Goal: Task Accomplishment & Management: Manage account settings

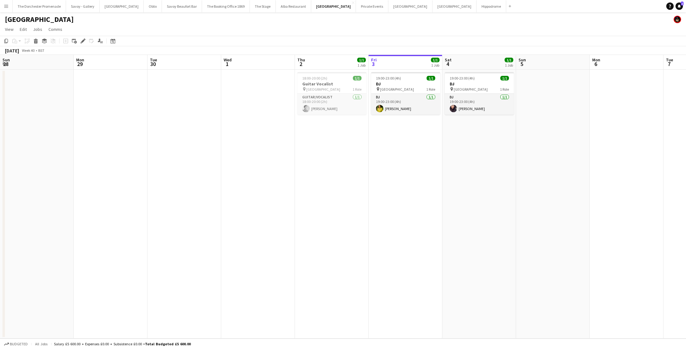
click at [0, 0] on app-icon "Close" at bounding box center [0, 0] width 0 height 0
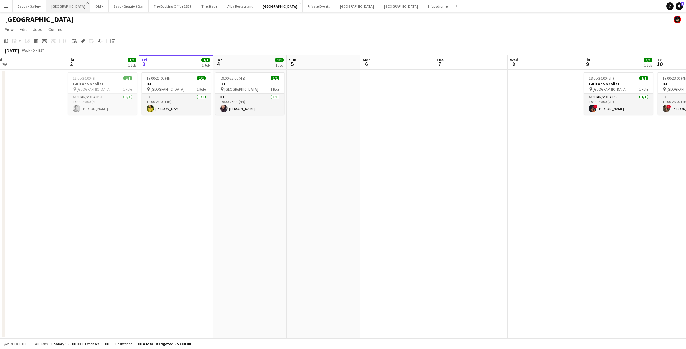
click at [86, 2] on app-icon "Close" at bounding box center [87, 3] width 2 height 2
click at [101, 2] on app-icon "Close" at bounding box center [102, 3] width 2 height 2
click at [108, 2] on app-icon "Close" at bounding box center [109, 3] width 2 height 2
click at [122, 2] on app-icon "Close" at bounding box center [123, 3] width 2 height 2
click at [131, 2] on app-icon "Close" at bounding box center [132, 3] width 2 height 2
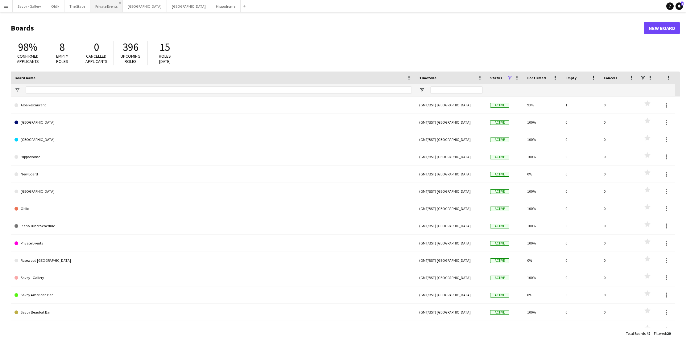
click at [119, 2] on app-icon "Close" at bounding box center [120, 3] width 2 height 2
click at [131, 2] on app-icon "Close" at bounding box center [132, 3] width 2 height 2
click at [160, 2] on app-icon "Close" at bounding box center [161, 3] width 2 height 2
click at [131, 2] on app-icon "Close" at bounding box center [132, 3] width 2 height 2
click at [89, 3] on button "The Stage Close" at bounding box center [78, 6] width 26 height 12
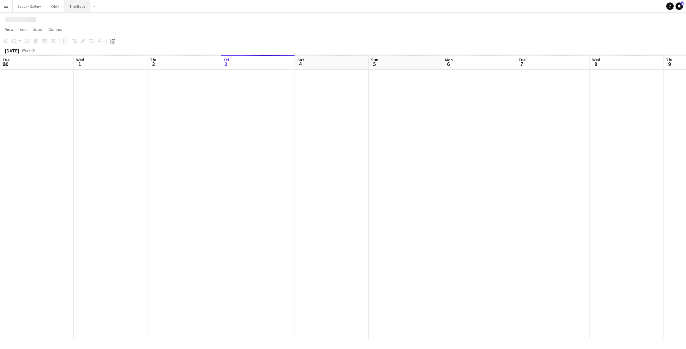
scroll to position [0, 148]
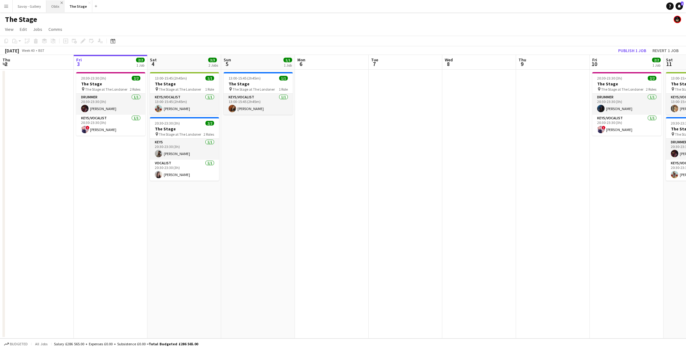
click at [60, 2] on app-icon "Close" at bounding box center [61, 3] width 2 height 2
click at [70, 2] on app-icon "Close" at bounding box center [71, 3] width 2 height 2
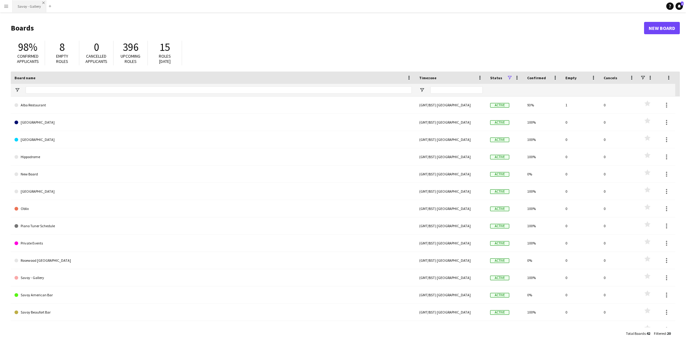
click at [43, 2] on app-icon "Close" at bounding box center [43, 3] width 2 height 2
click at [8, 3] on button "Menu" at bounding box center [6, 6] width 12 height 12
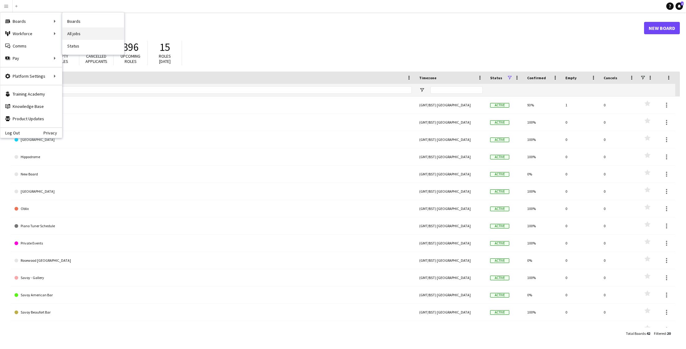
click at [89, 31] on link "All jobs" at bounding box center [93, 33] width 62 height 12
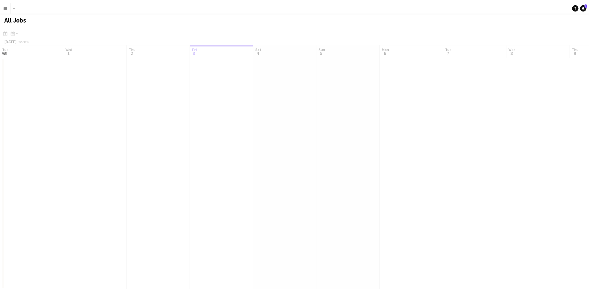
scroll to position [0, 148]
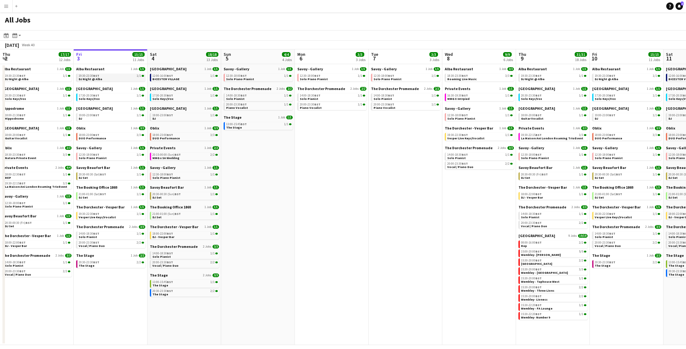
click at [126, 80] on link "19:30-23:30 BST 1/1 DJ Night @ Alba" at bounding box center [111, 77] width 65 height 7
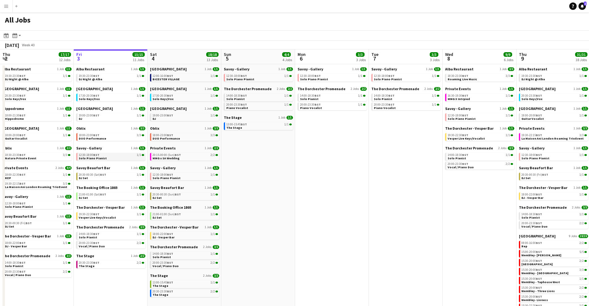
click at [98, 156] on span "Solo Piano Pianist" at bounding box center [93, 158] width 28 height 4
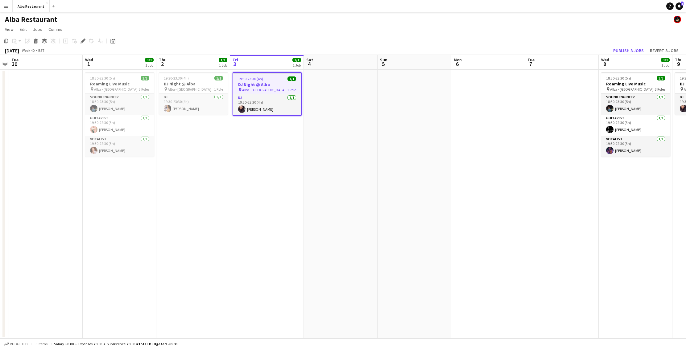
click at [5, 6] on app-icon "Menu" at bounding box center [6, 6] width 5 height 5
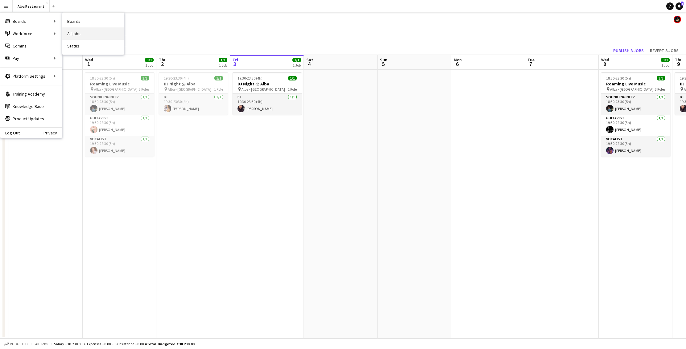
click at [87, 31] on link "All jobs" at bounding box center [93, 33] width 62 height 12
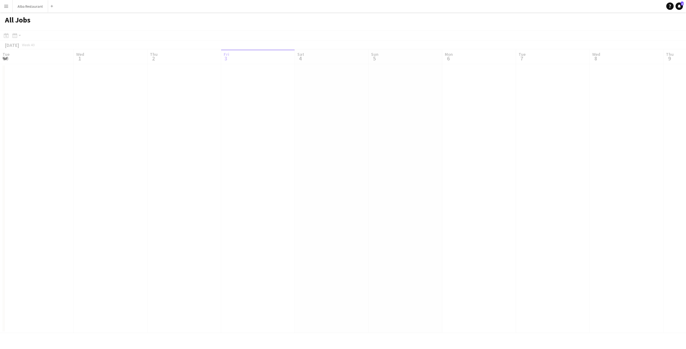
scroll to position [0, 148]
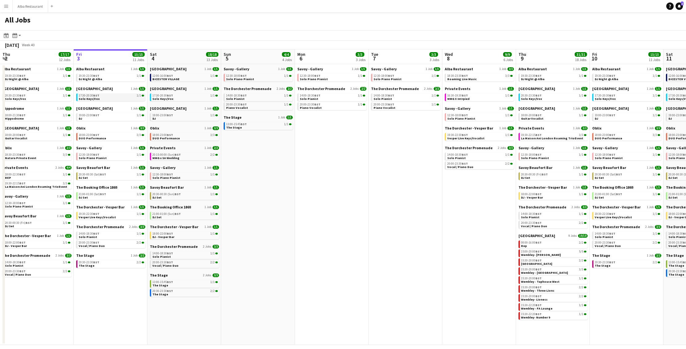
click at [106, 96] on div "17:30-20:30 BST 1/1" at bounding box center [111, 95] width 65 height 3
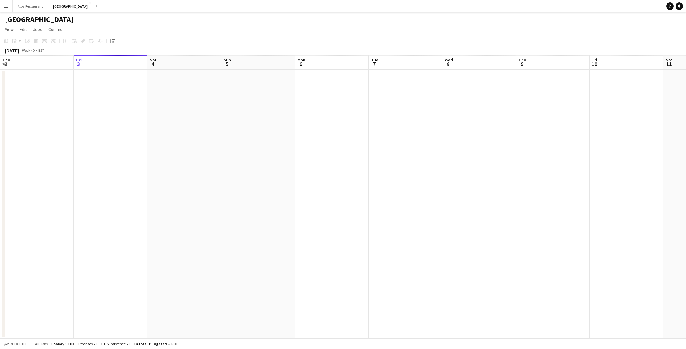
scroll to position [0, 212]
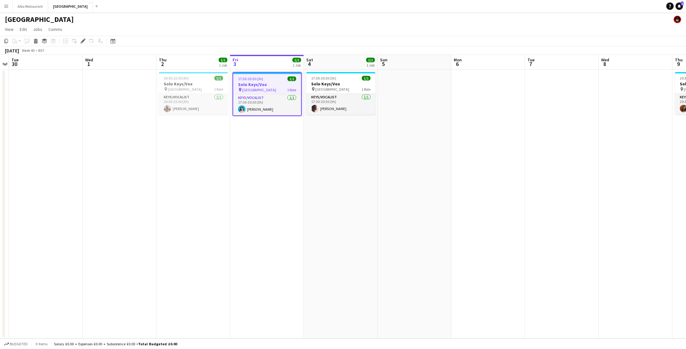
click at [6, 4] on app-icon "Menu" at bounding box center [6, 6] width 5 height 5
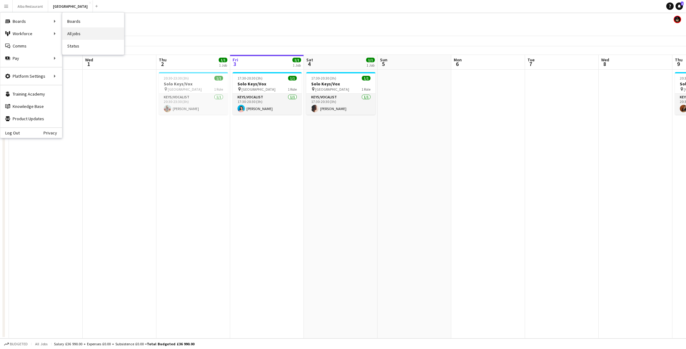
click at [78, 33] on link "All jobs" at bounding box center [93, 33] width 62 height 12
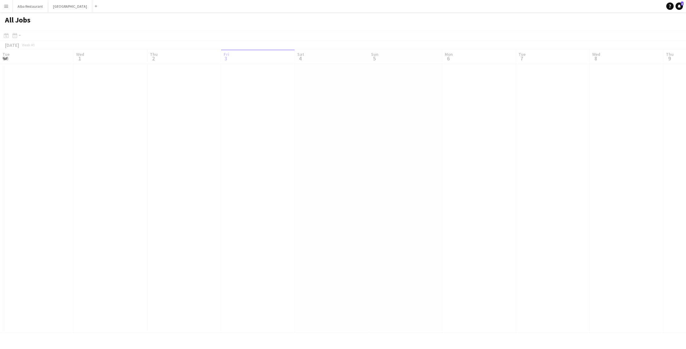
scroll to position [0, 148]
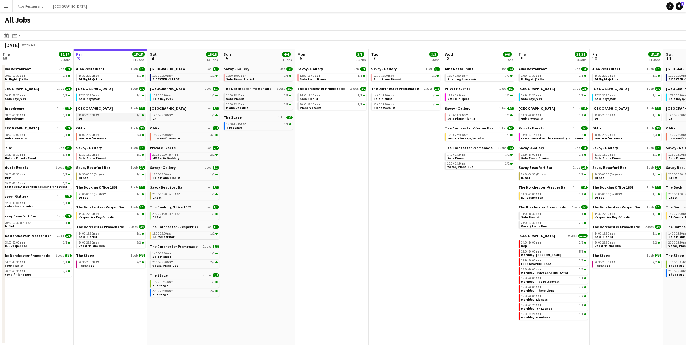
click at [115, 118] on link "19:00-23:00 BST 1/1 DJ" at bounding box center [111, 116] width 65 height 7
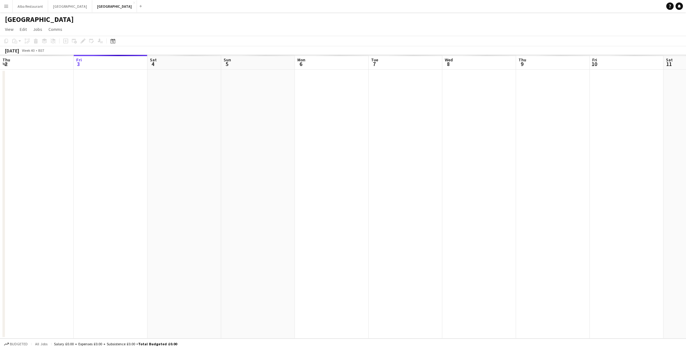
scroll to position [0, 212]
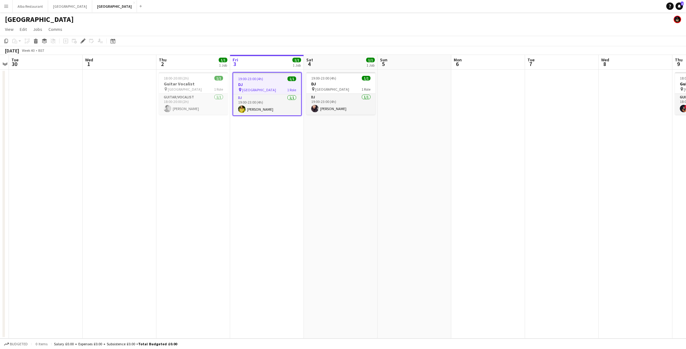
click at [7, 5] on app-icon "Menu" at bounding box center [6, 6] width 5 height 5
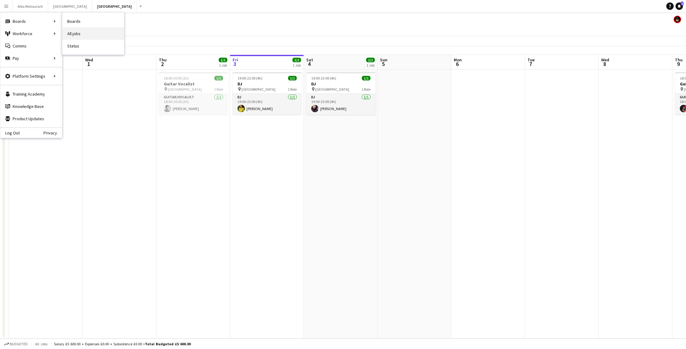
click at [83, 32] on link "All jobs" at bounding box center [93, 33] width 62 height 12
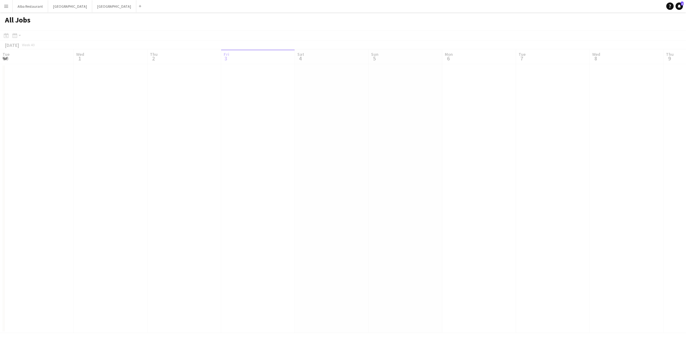
scroll to position [0, 148]
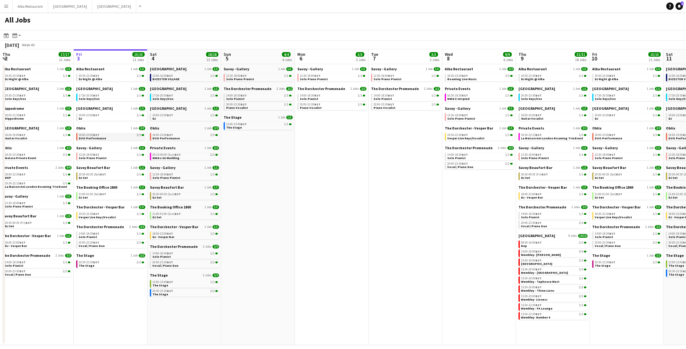
click at [105, 138] on link "18:00-23:00 BST 3/3 DUO Performance" at bounding box center [111, 136] width 65 height 7
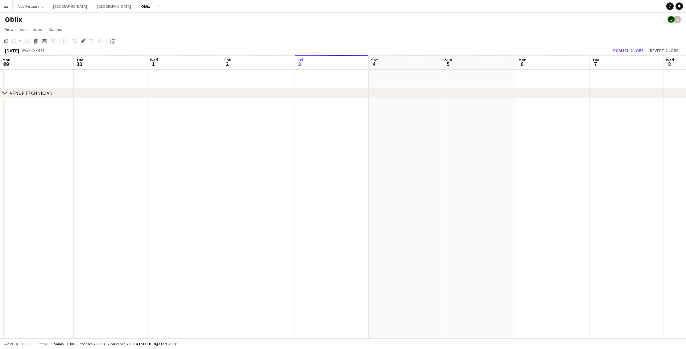
scroll to position [0, 212]
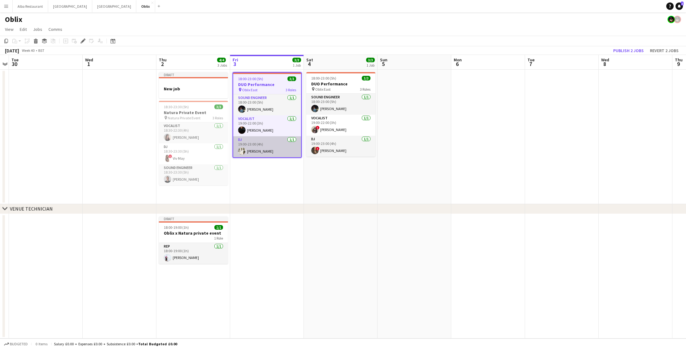
click at [264, 147] on app-card-role "DJ 1/1 19:00-23:00 (4h) Natasha Joseph" at bounding box center [267, 146] width 68 height 21
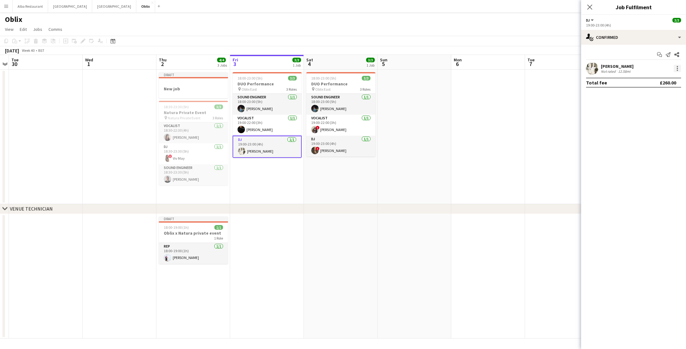
click at [677, 68] on div at bounding box center [677, 68] width 7 height 7
click at [637, 40] on div at bounding box center [343, 174] width 686 height 349
click at [637, 39] on div "single-neutral-actions-check-2 Confirmed" at bounding box center [634, 37] width 105 height 15
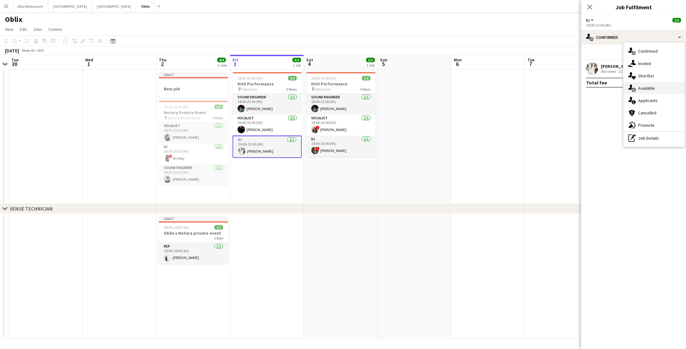
click at [655, 86] on div "single-neutral-actions-upload Available" at bounding box center [654, 88] width 61 height 12
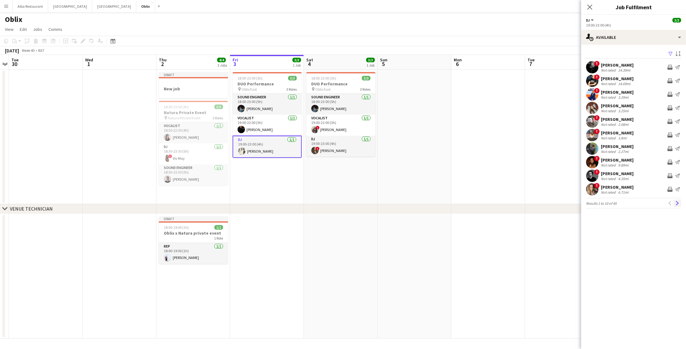
click at [677, 205] on app-icon "Next" at bounding box center [678, 203] width 4 height 4
click at [681, 204] on button "Next" at bounding box center [677, 203] width 7 height 7
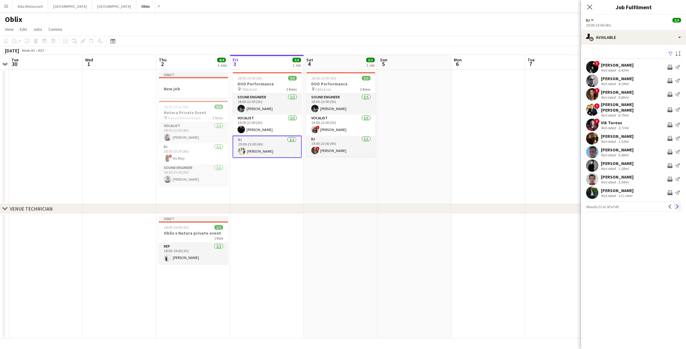
click at [677, 205] on app-icon "Next" at bounding box center [678, 207] width 4 height 4
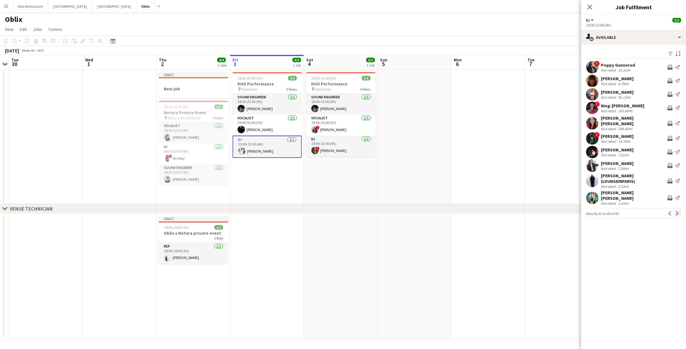
click at [679, 211] on app-icon "Next" at bounding box center [678, 213] width 4 height 4
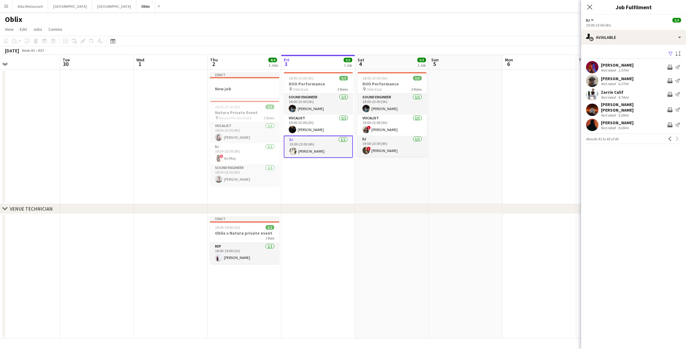
scroll to position [0, 163]
click at [669, 137] on app-icon "Previous" at bounding box center [670, 139] width 4 height 4
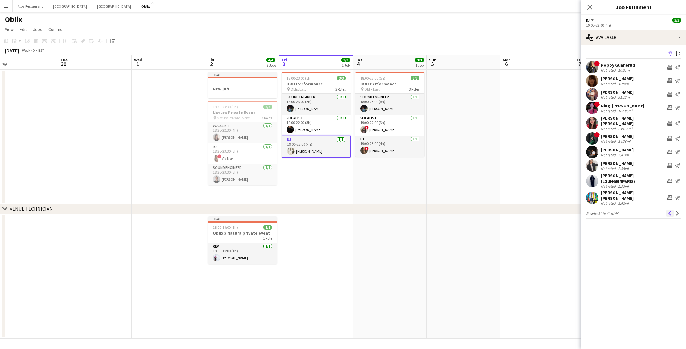
click at [670, 211] on app-icon "Previous" at bounding box center [670, 213] width 4 height 4
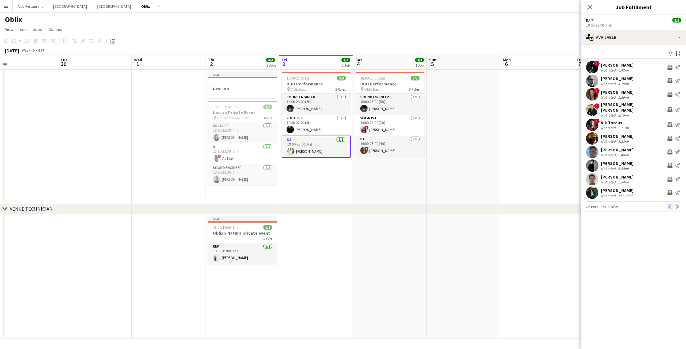
click at [670, 205] on app-icon "Previous" at bounding box center [670, 207] width 4 height 4
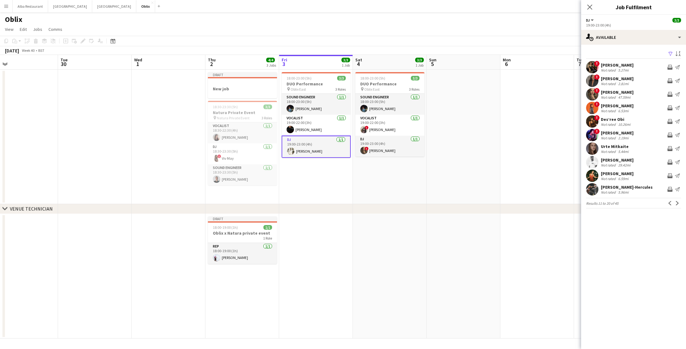
click at [670, 202] on app-icon "Previous" at bounding box center [670, 203] width 4 height 4
click at [679, 202] on app-icon "Next" at bounding box center [678, 203] width 4 height 4
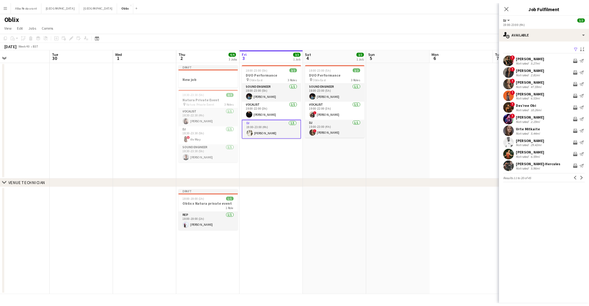
scroll to position [0, 166]
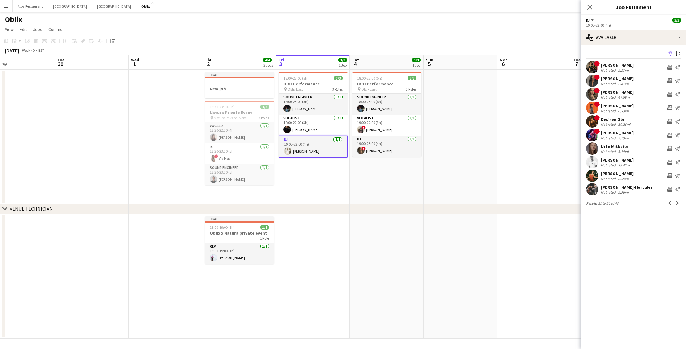
click at [6, 6] on app-icon "Menu" at bounding box center [6, 6] width 5 height 5
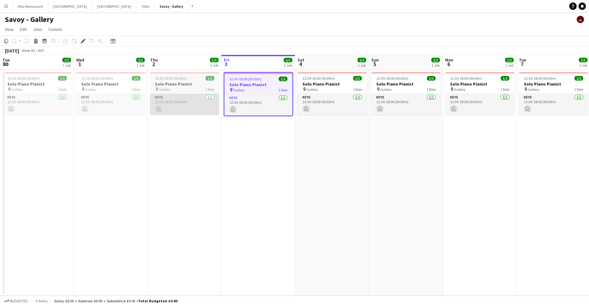
scroll to position [0, 212]
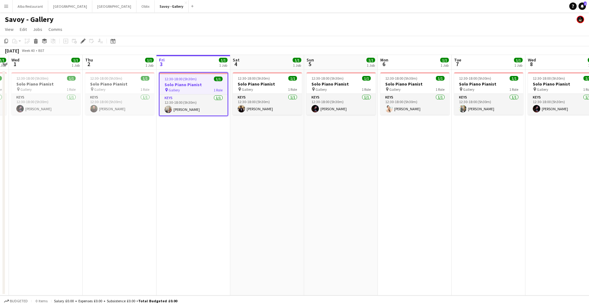
click at [6, 7] on app-icon "Menu" at bounding box center [6, 6] width 5 height 5
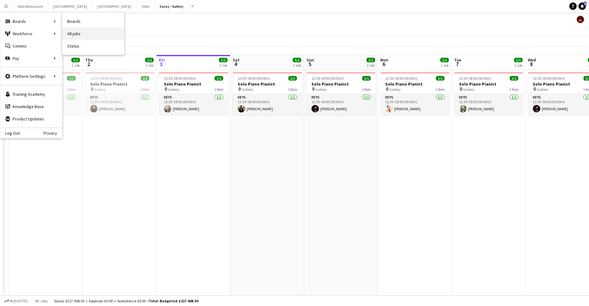
click at [77, 32] on link "All jobs" at bounding box center [93, 33] width 62 height 12
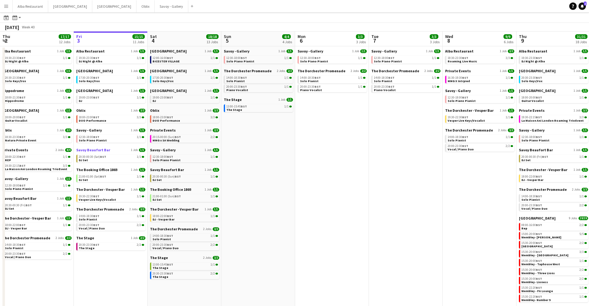
scroll to position [22, 0]
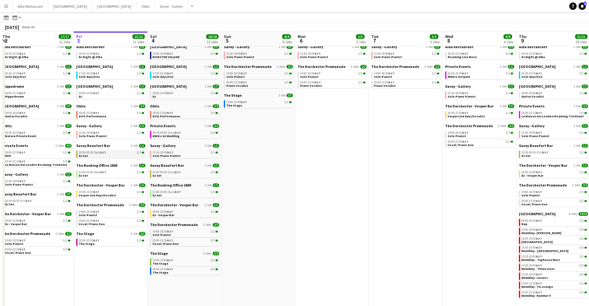
click at [101, 154] on span "BST" at bounding box center [103, 152] width 6 height 4
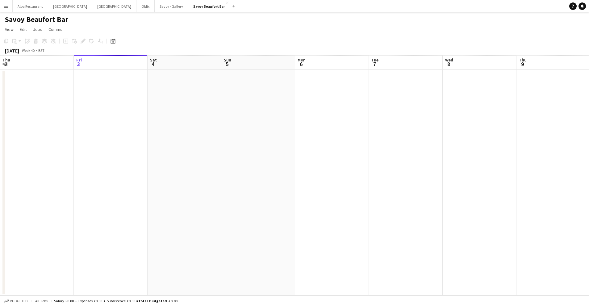
scroll to position [0, 212]
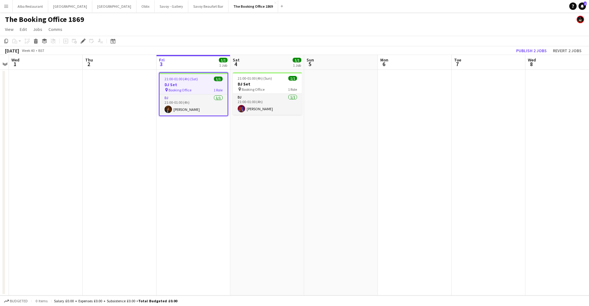
click at [6, 6] on app-icon "Menu" at bounding box center [6, 6] width 5 height 5
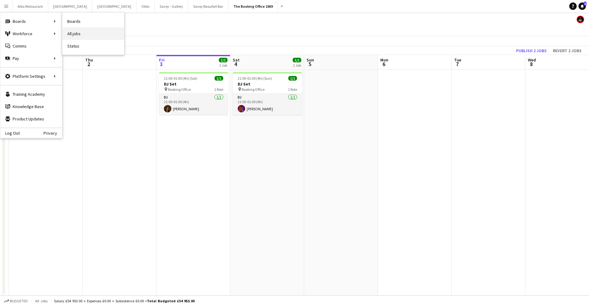
click at [75, 32] on link "All jobs" at bounding box center [93, 33] width 62 height 12
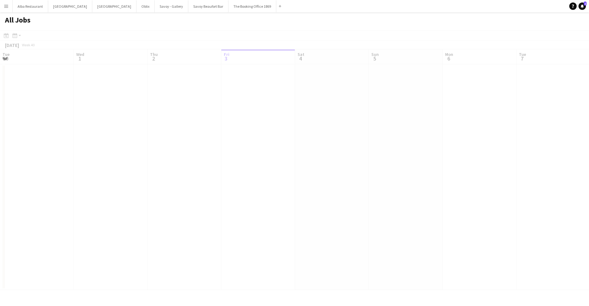
scroll to position [0, 148]
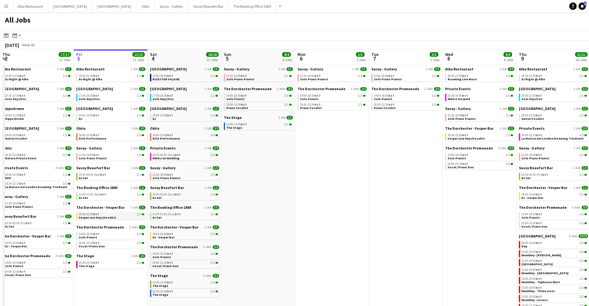
click at [108, 217] on span "Vesper Live Keys/Vocalist" at bounding box center [97, 217] width 37 height 4
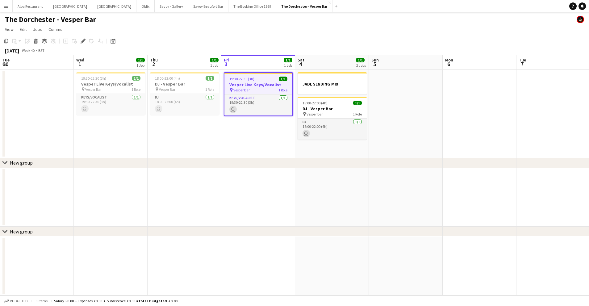
scroll to position [0, 212]
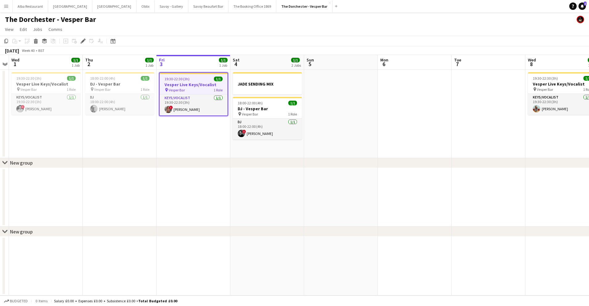
click at [6, 5] on app-icon "Menu" at bounding box center [6, 6] width 5 height 5
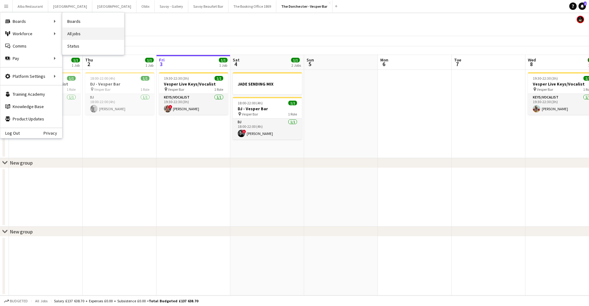
click at [86, 32] on link "All jobs" at bounding box center [93, 33] width 62 height 12
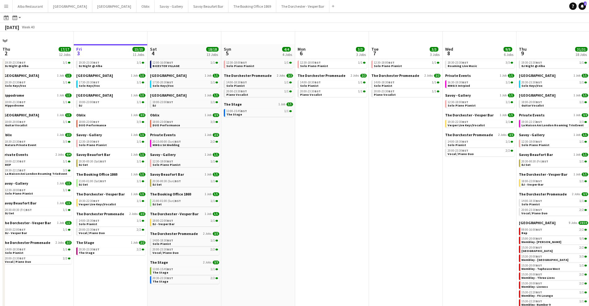
scroll to position [30, 0]
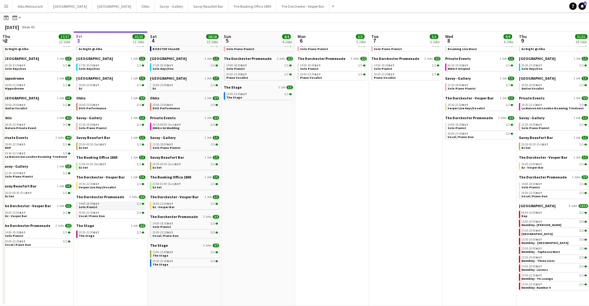
click at [105, 207] on link "14:00-18:30 BST 1/1 Solo Pianist" at bounding box center [111, 205] width 65 height 7
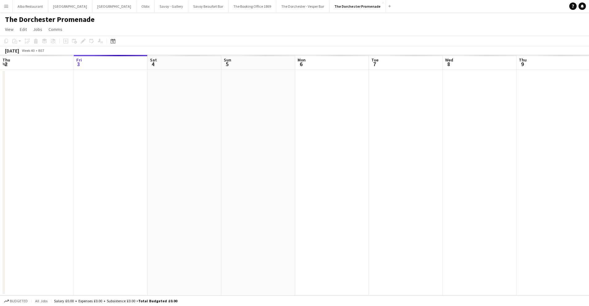
scroll to position [0, 212]
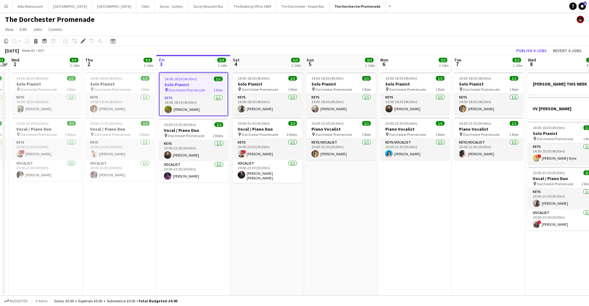
click at [6, 7] on app-icon "Menu" at bounding box center [6, 6] width 5 height 5
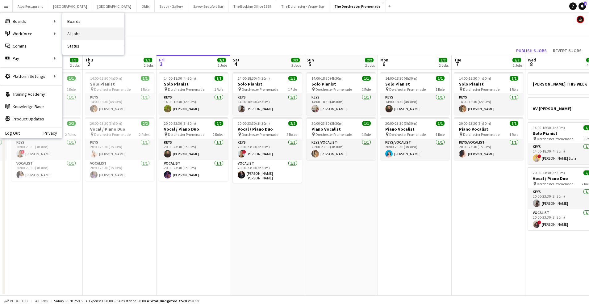
click at [82, 33] on link "All jobs" at bounding box center [93, 33] width 62 height 12
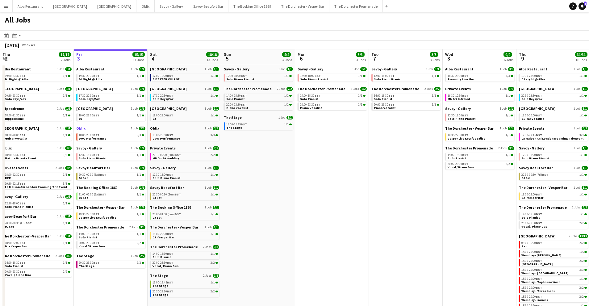
scroll to position [23, 0]
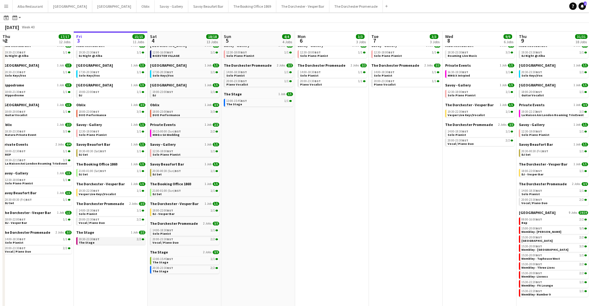
click at [105, 243] on link "20:30-23:30 BST 2/2 The Stage" at bounding box center [111, 240] width 65 height 7
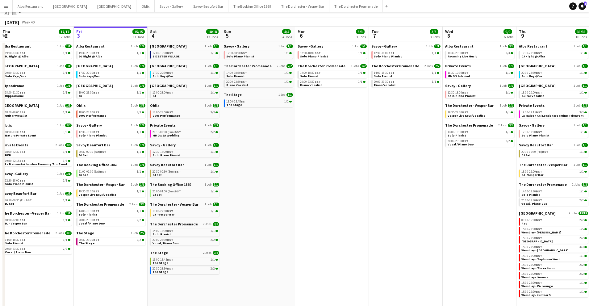
scroll to position [0, 0]
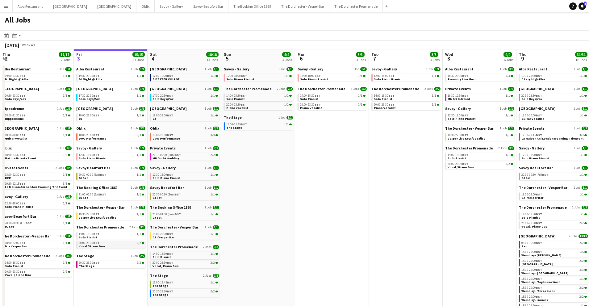
click at [110, 243] on div "20:00-23:30 BST 2/2" at bounding box center [111, 242] width 65 height 3
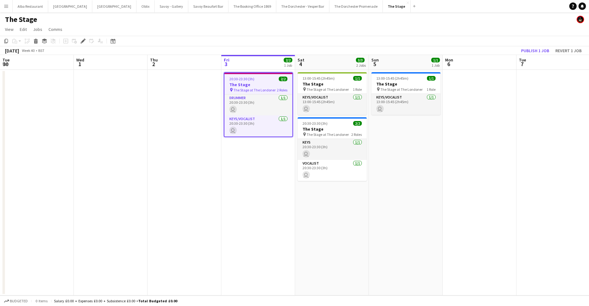
scroll to position [0, 212]
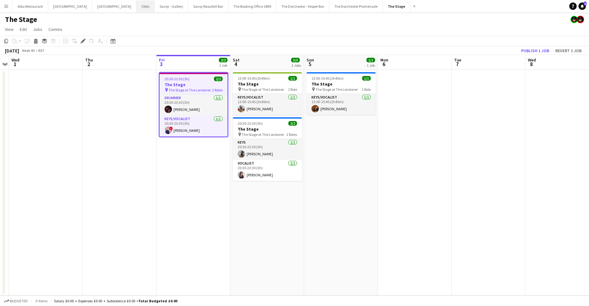
click at [136, 6] on button "Oblix Close" at bounding box center [145, 6] width 18 height 12
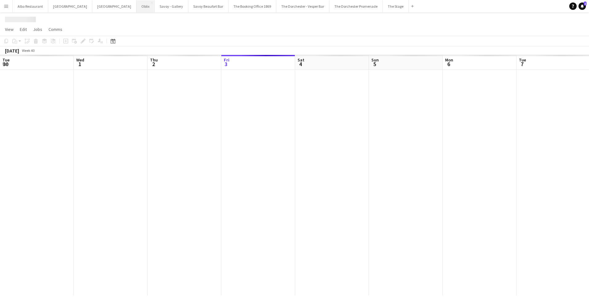
scroll to position [0, 148]
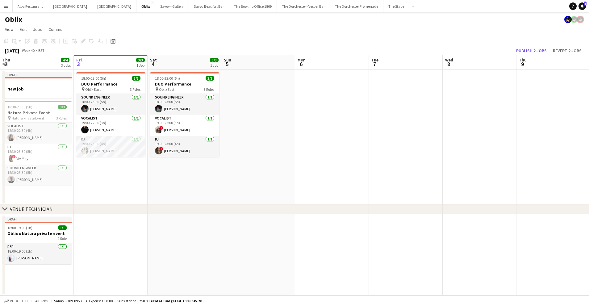
click at [104, 181] on app-date-cell "18:00-23:00 (5h) 3/3 DUO Performance pin Oblix East 3 Roles Sound Engineer [DAT…" at bounding box center [111, 137] width 74 height 135
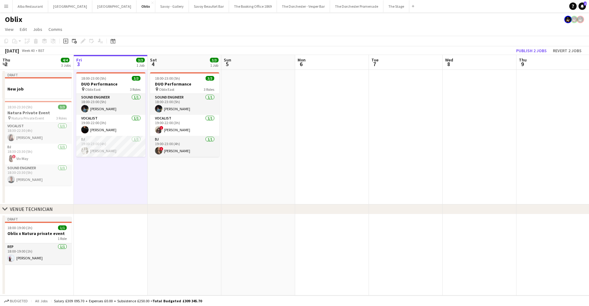
click at [108, 175] on app-date-cell "18:00-23:00 (5h) 3/3 DUO Performance pin Oblix East 3 Roles Sound Engineer [DAT…" at bounding box center [111, 137] width 74 height 135
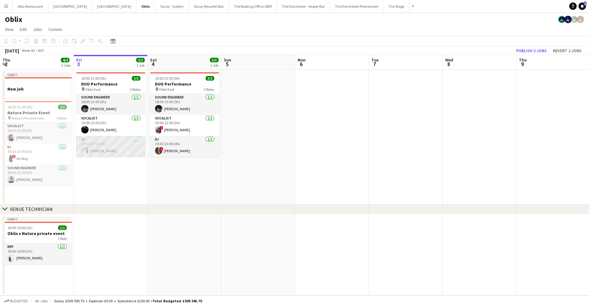
click at [111, 142] on app-card-role "DJ [DATE] 19:00-23:00 (4h) [PERSON_NAME]" at bounding box center [110, 146] width 69 height 21
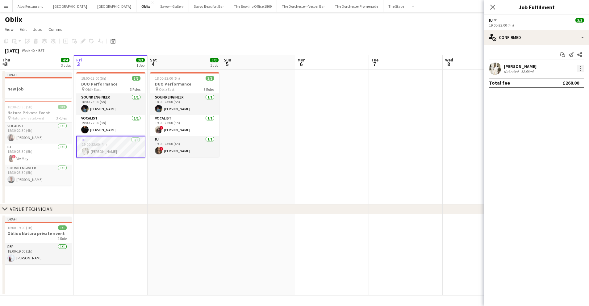
click at [577, 69] on div at bounding box center [580, 68] width 7 height 7
click at [566, 136] on span "Remove" at bounding box center [560, 139] width 38 height 6
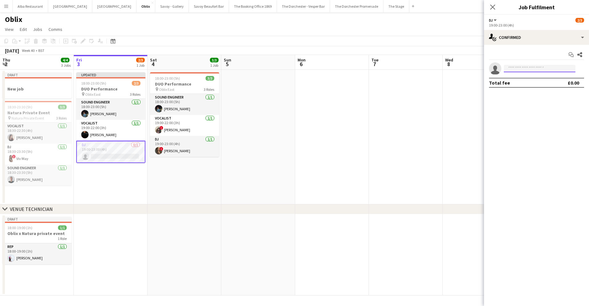
click at [524, 69] on input at bounding box center [540, 68] width 72 height 7
type input "****"
click at [524, 85] on span "+447917130305" at bounding box center [540, 87] width 62 height 5
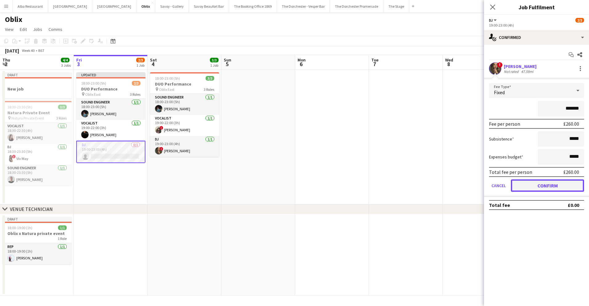
click at [527, 187] on button "Confirm" at bounding box center [547, 185] width 73 height 12
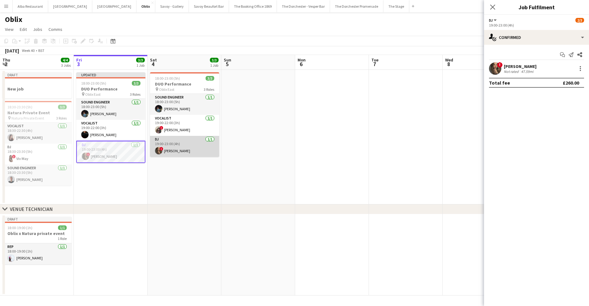
click at [186, 148] on app-card-role "DJ 1/1 19:00-23:00 (4h) ! Sumi Browne" at bounding box center [184, 146] width 69 height 21
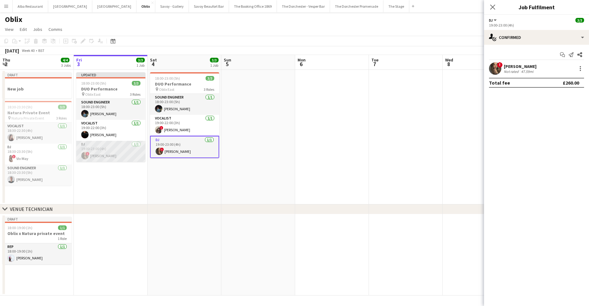
click at [122, 154] on app-card-role "DJ 1/1 19:00-23:00 (4h) ! Sumi Browne" at bounding box center [110, 151] width 69 height 21
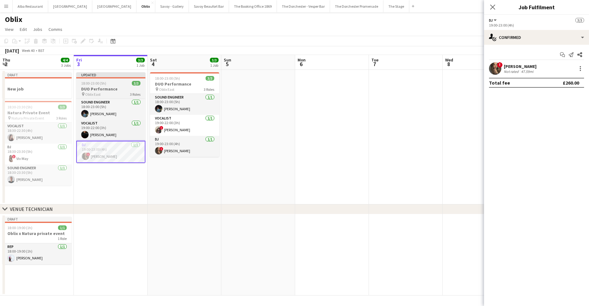
click at [110, 94] on div "pin Oblix East 3 Roles" at bounding box center [110, 94] width 69 height 5
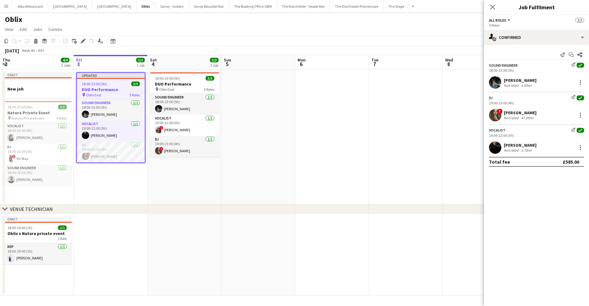
click at [436, 81] on app-date-cell at bounding box center [406, 137] width 74 height 135
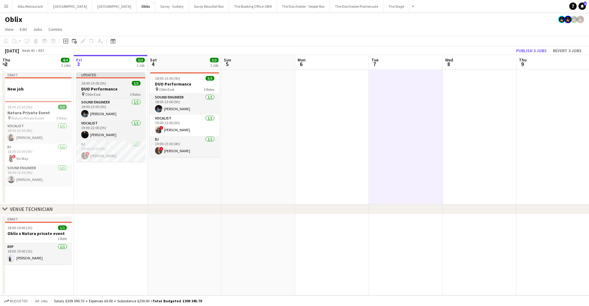
click at [103, 87] on h3 "DUO Performance" at bounding box center [110, 89] width 69 height 6
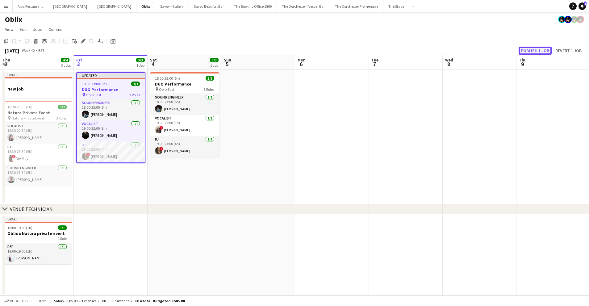
click at [535, 52] on button "Publish 1 job" at bounding box center [535, 51] width 33 height 8
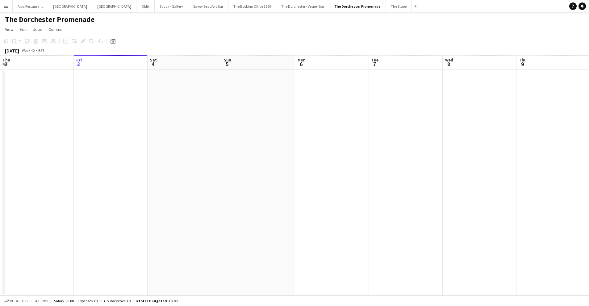
scroll to position [0, 212]
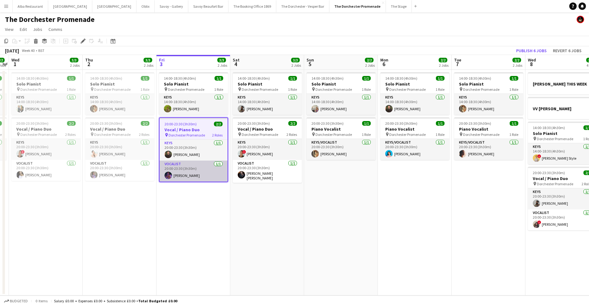
click at [182, 176] on app-card-role "Vocalist [DATE] 20:00-23:30 (3h30m) [PERSON_NAME]" at bounding box center [194, 171] width 68 height 21
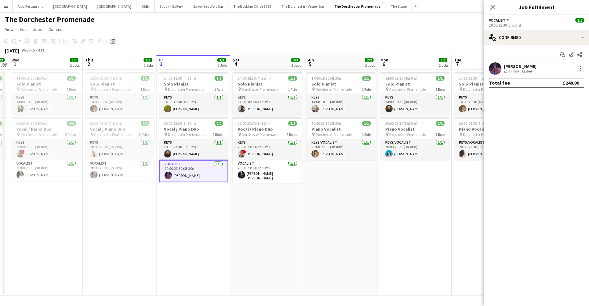
click at [580, 70] on div at bounding box center [580, 70] width 1 height 1
click at [197, 173] on div at bounding box center [294, 153] width 589 height 306
click at [197, 173] on app-card-role "Vocalist [DATE] 20:00-23:30 (3h30m) [PERSON_NAME]" at bounding box center [193, 171] width 69 height 22
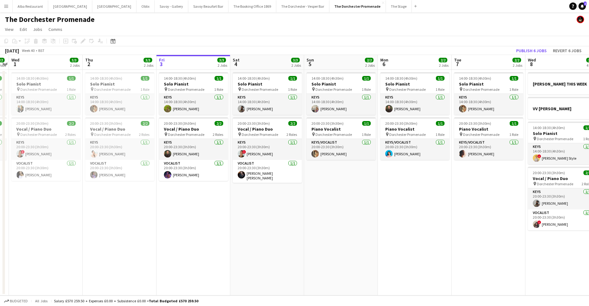
click at [197, 173] on app-card-role "Vocalist [DATE] 20:00-23:30 (3h30m) [PERSON_NAME]" at bounding box center [193, 170] width 69 height 21
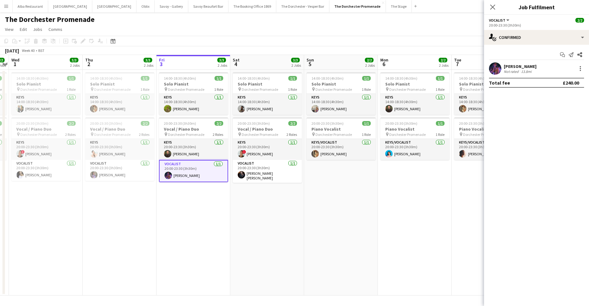
click at [576, 69] on div at bounding box center [579, 68] width 9 height 7
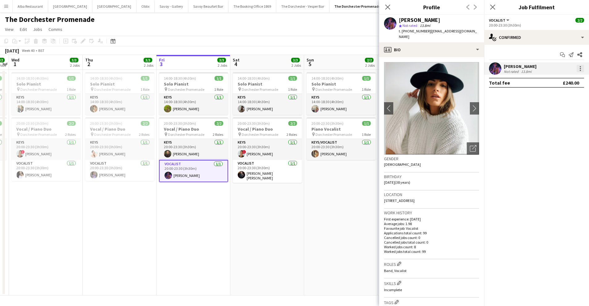
click at [580, 69] on div at bounding box center [580, 68] width 7 height 7
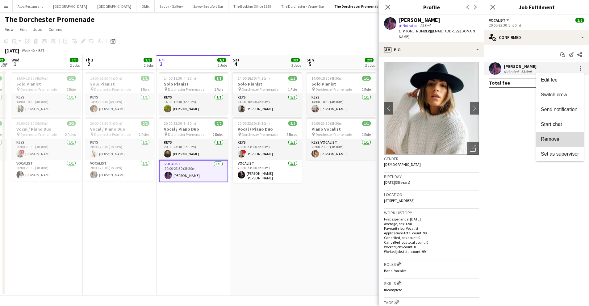
click at [556, 136] on span "Remove" at bounding box center [550, 138] width 19 height 5
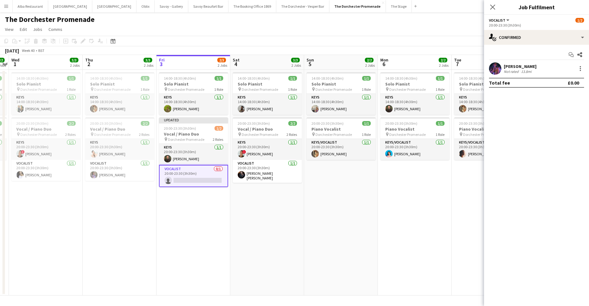
click at [190, 170] on app-card-role "Vocalist 0/1 20:00-23:30 (3h30m) single-neutral-actions" at bounding box center [193, 176] width 69 height 22
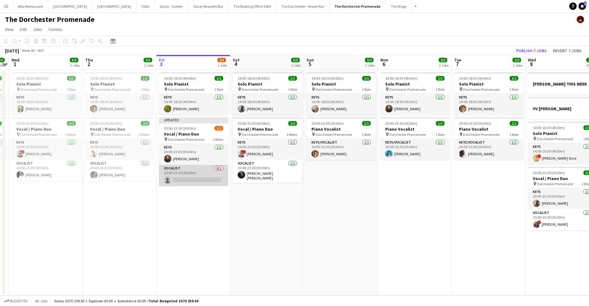
click at [189, 178] on app-card-role "Vocalist 0/1 20:00-23:30 (3h30m) single-neutral-actions" at bounding box center [193, 175] width 69 height 21
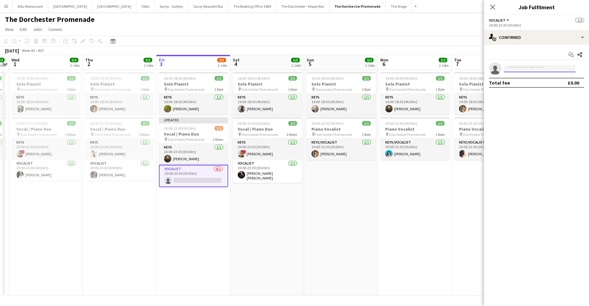
click at [552, 70] on input at bounding box center [540, 68] width 72 height 7
type input "******"
click at [534, 83] on span "maggielynne91@gmail.com" at bounding box center [540, 82] width 62 height 5
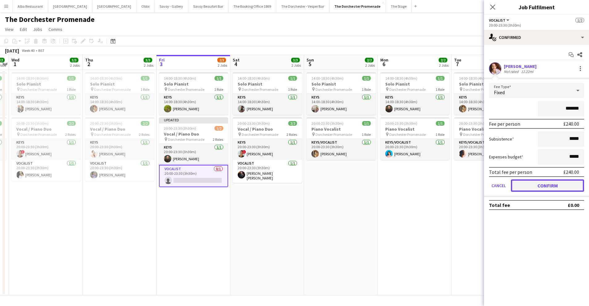
click at [529, 188] on button "Confirm" at bounding box center [547, 185] width 73 height 12
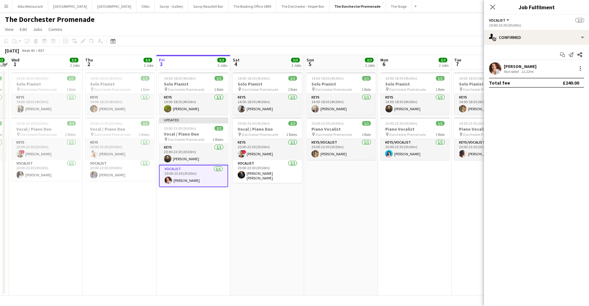
click at [321, 232] on app-date-cell "14:00-18:30 (4h30m) 1/1 Solo Pianist pin Dorchester Promenade 1 Role Keys 1/1 1…" at bounding box center [341, 183] width 74 height 226
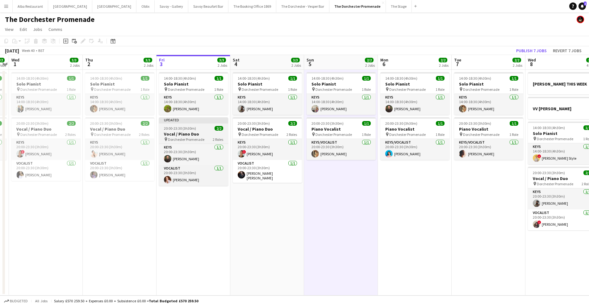
click at [185, 130] on span "20:00-23:30 (3h30m)" at bounding box center [180, 128] width 32 height 5
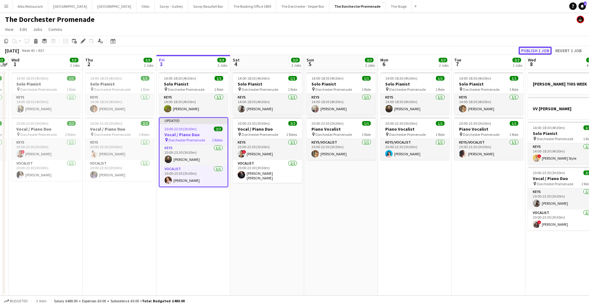
click at [532, 48] on button "Publish 1 job" at bounding box center [535, 51] width 33 height 8
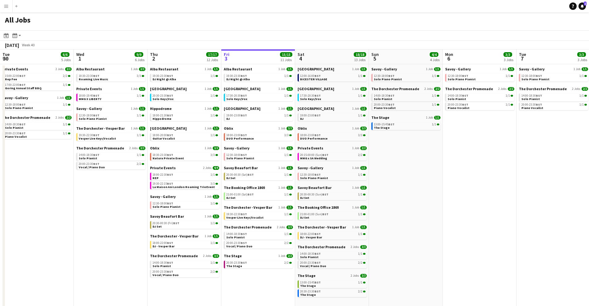
scroll to position [0, 148]
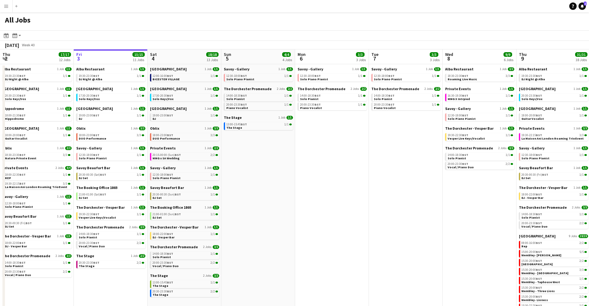
click at [3, 7] on button "Menu" at bounding box center [6, 6] width 12 height 12
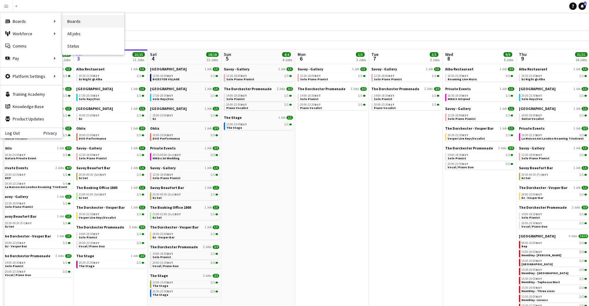
click at [78, 21] on link "Boards" at bounding box center [93, 21] width 62 height 12
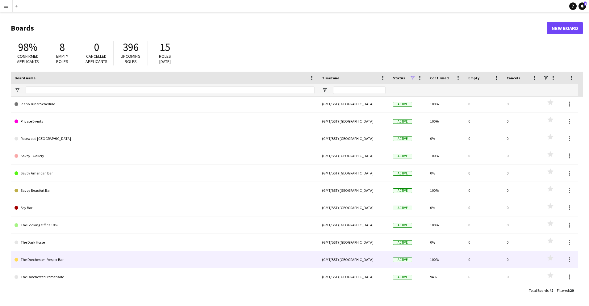
scroll to position [158, 0]
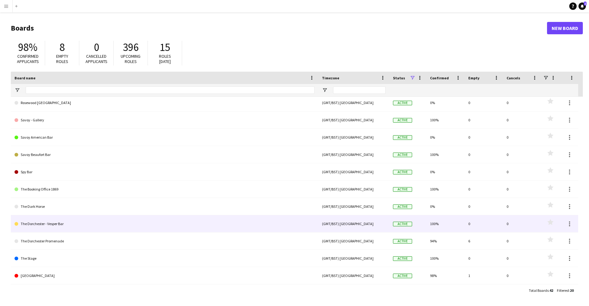
click at [143, 226] on link "The Dorchester - Vesper Bar" at bounding box center [165, 223] width 300 height 17
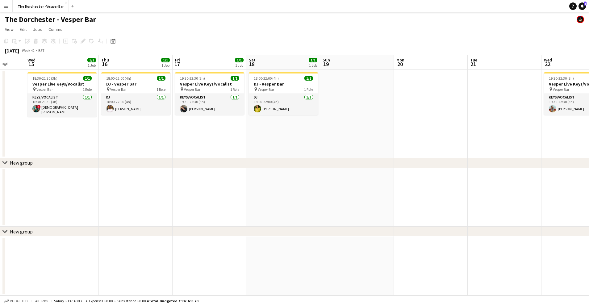
scroll to position [0, 197]
click at [3, 4] on button "Menu" at bounding box center [6, 6] width 12 height 12
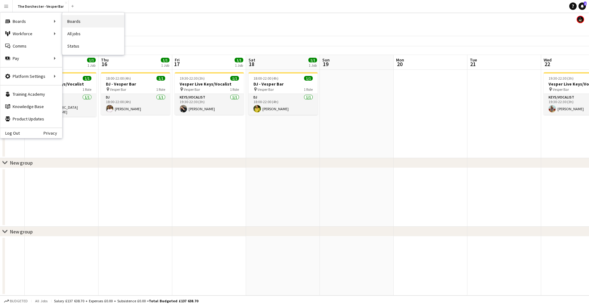
click at [85, 19] on link "Boards" at bounding box center [93, 21] width 62 height 12
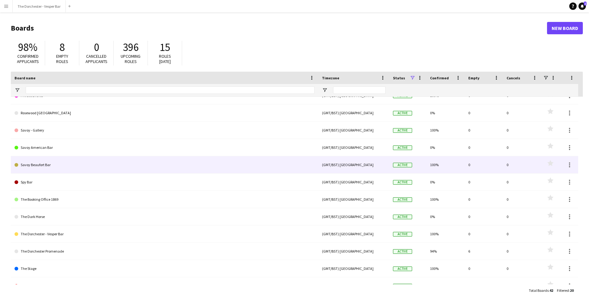
click at [83, 163] on link "Savoy Beaufort Bar" at bounding box center [165, 164] width 300 height 17
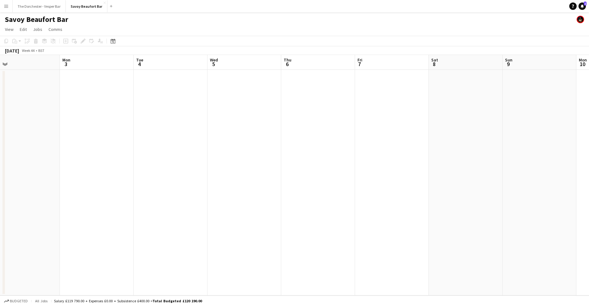
scroll to position [0, 237]
click at [6, 6] on app-icon "Menu" at bounding box center [6, 6] width 5 height 5
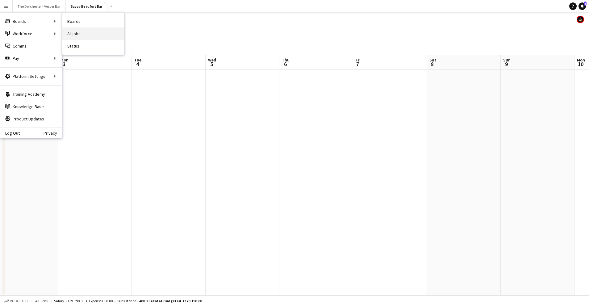
click at [82, 33] on link "All jobs" at bounding box center [93, 33] width 62 height 12
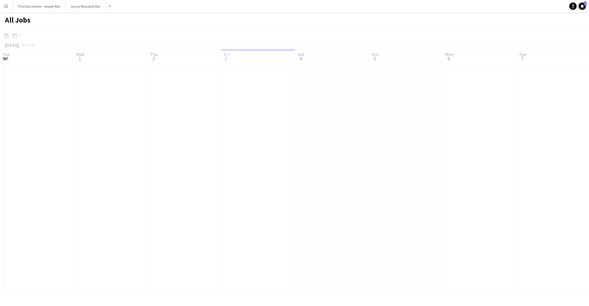
scroll to position [0, 148]
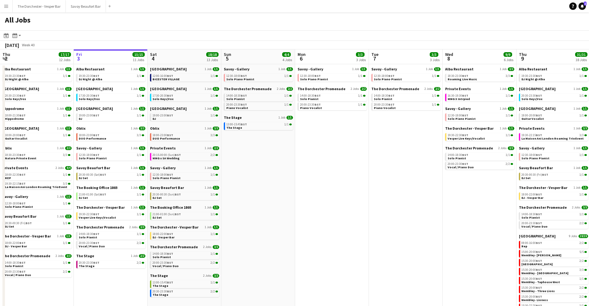
click at [5, 6] on app-icon "Menu" at bounding box center [6, 6] width 5 height 5
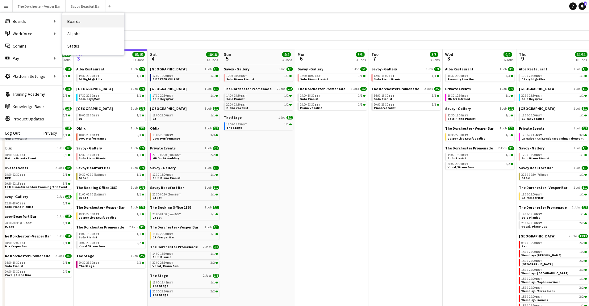
click at [81, 22] on link "Boards" at bounding box center [93, 21] width 62 height 12
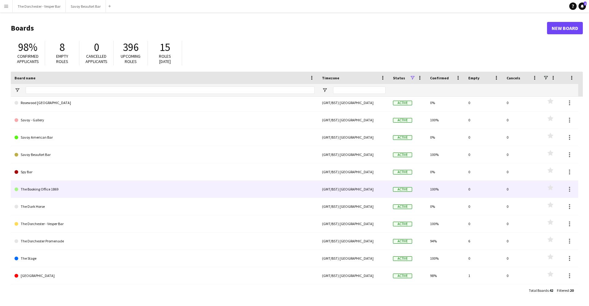
scroll to position [158, 0]
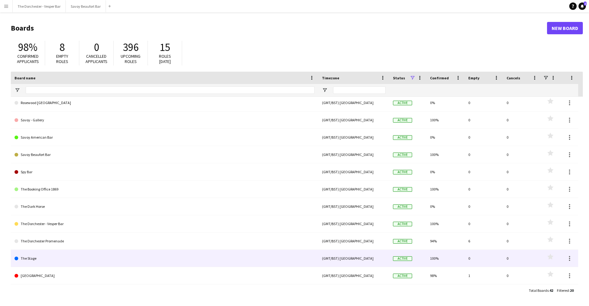
click at [128, 254] on link "The Stage" at bounding box center [165, 258] width 300 height 17
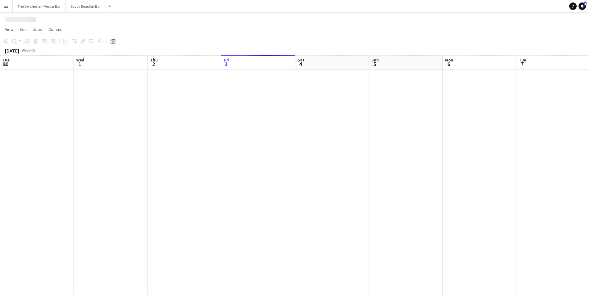
scroll to position [0, 148]
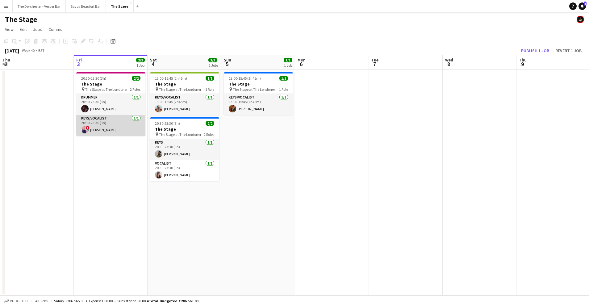
click at [114, 130] on app-card-role "Keys/Vocalist [DATE] 20:30-23:30 (3h) ! [PERSON_NAME]" at bounding box center [110, 125] width 69 height 21
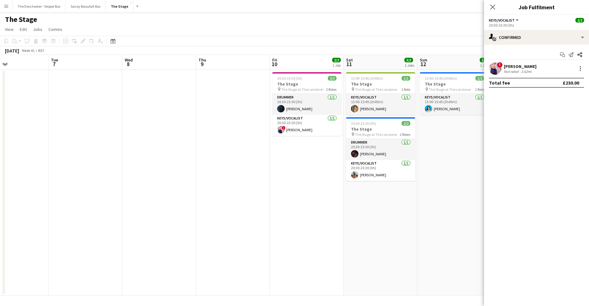
scroll to position [0, 179]
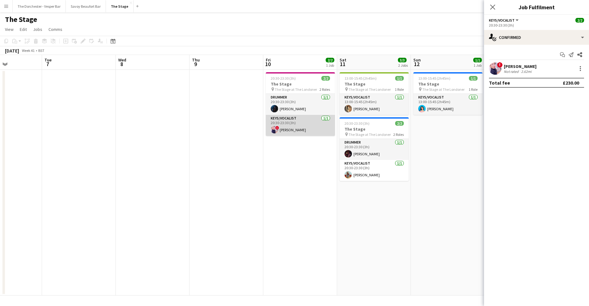
click at [286, 132] on app-card-role "Keys/Vocalist [DATE] 20:30-23:30 (3h) ! [PERSON_NAME]" at bounding box center [300, 125] width 69 height 21
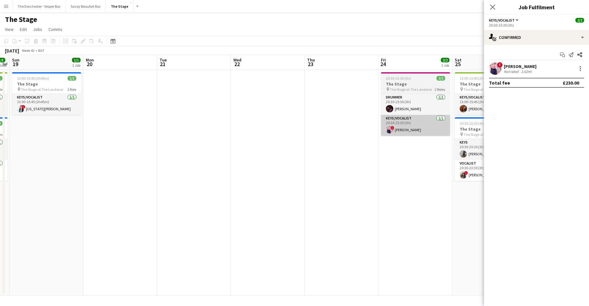
scroll to position [0, 210]
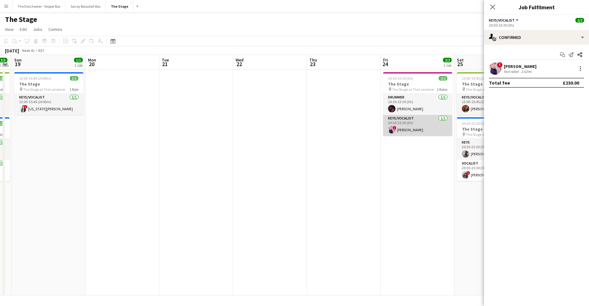
click at [398, 129] on app-card-role "Keys/Vocalist [DATE] 20:30-23:30 (3h) ! [PERSON_NAME]" at bounding box center [417, 125] width 69 height 21
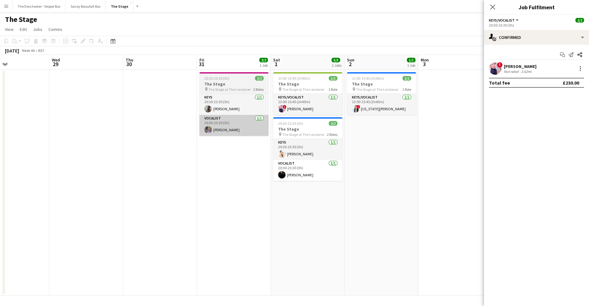
scroll to position [0, 200]
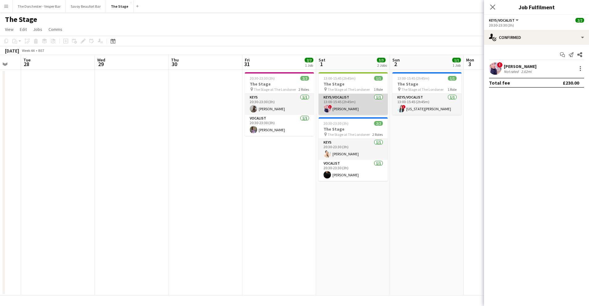
click at [348, 100] on app-card-role "Keys/Vocalist [DATE] 13:00-15:45 (2h45m) ! [PERSON_NAME]" at bounding box center [353, 104] width 69 height 21
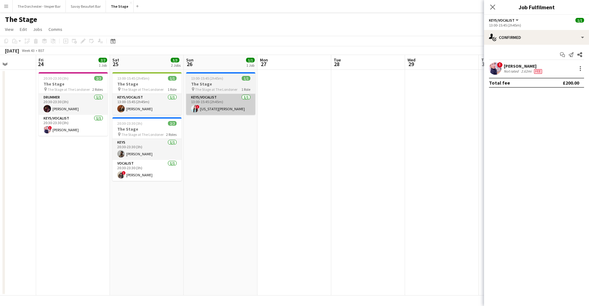
scroll to position [0, 196]
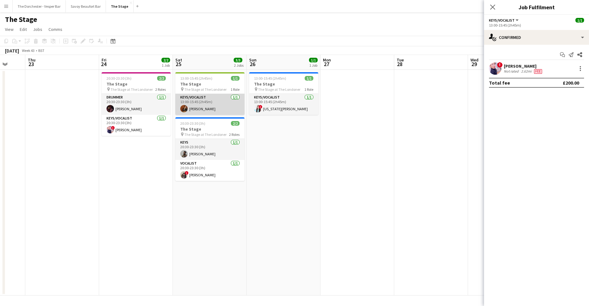
click at [209, 103] on app-card-role "Keys/Vocalist [DATE] 13:00-15:45 (2h45m) [PERSON_NAME]" at bounding box center [209, 104] width 69 height 21
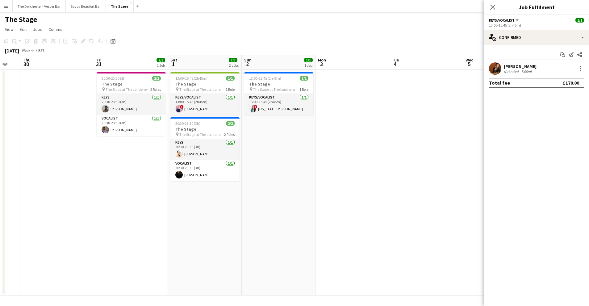
scroll to position [0, 201]
click at [214, 103] on app-card-role "Keys/Vocalist [DATE] 13:00-15:45 (2h45m) ! [PERSON_NAME]" at bounding box center [205, 104] width 69 height 21
click at [8, 7] on app-icon "Menu" at bounding box center [6, 6] width 5 height 5
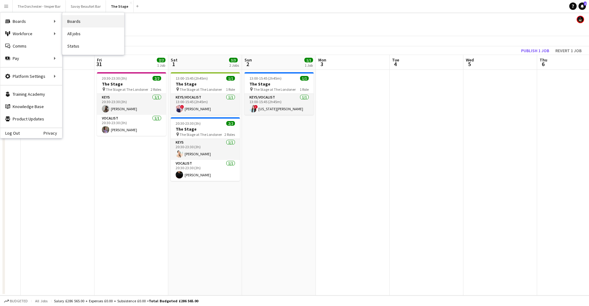
click at [95, 22] on link "Boards" at bounding box center [93, 21] width 62 height 12
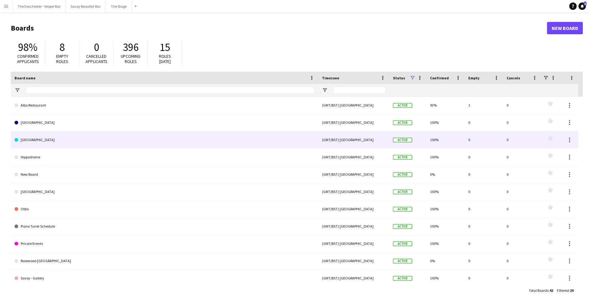
click at [57, 133] on link "[GEOGRAPHIC_DATA]" at bounding box center [165, 139] width 300 height 17
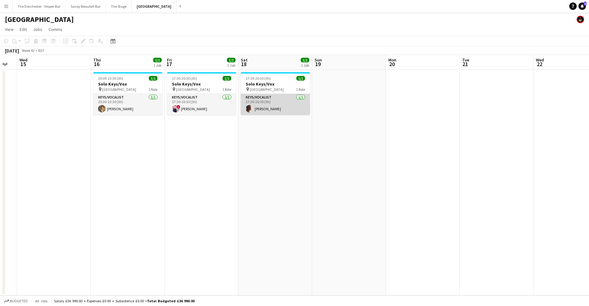
scroll to position [0, 211]
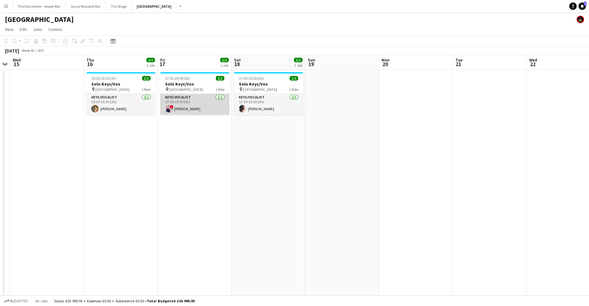
click at [187, 102] on app-card-role "Keys/Vocalist [DATE] 17:30-20:30 (3h) ! [PERSON_NAME]" at bounding box center [194, 104] width 69 height 21
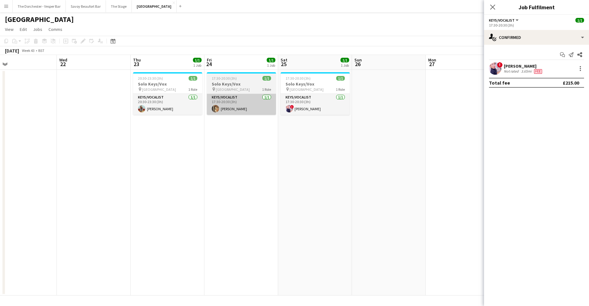
scroll to position [0, 241]
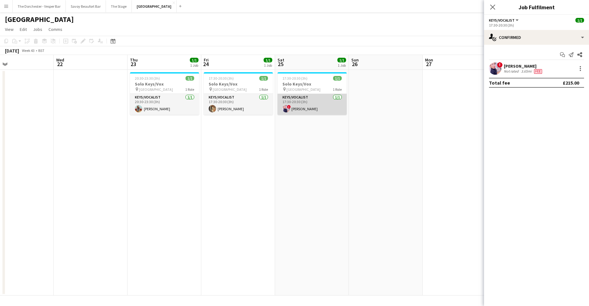
click at [295, 104] on app-card-role "Keys/Vocalist [DATE] 17:30-20:30 (3h) ! [PERSON_NAME]" at bounding box center [311, 104] width 69 height 21
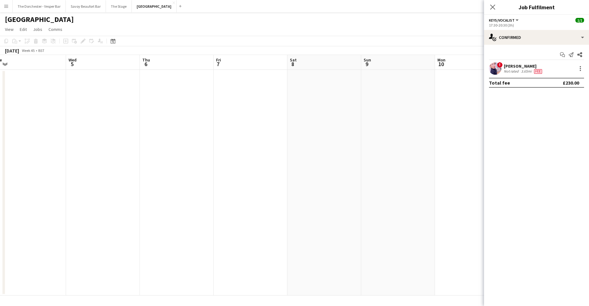
scroll to position [0, 233]
click at [116, 6] on button "The Stage Close" at bounding box center [119, 6] width 26 height 12
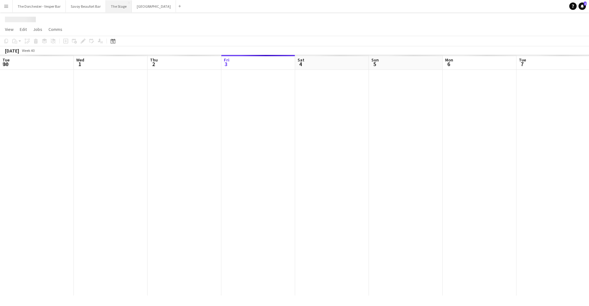
scroll to position [0, 148]
